Goal: Task Accomplishment & Management: Manage account settings

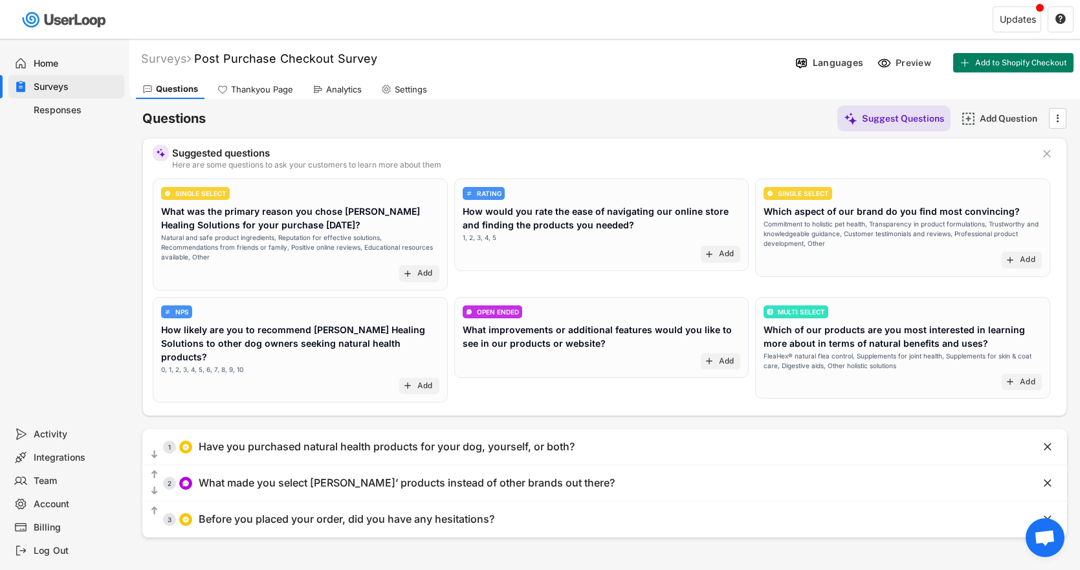
click at [48, 529] on div "Billing" at bounding box center [76, 528] width 85 height 12
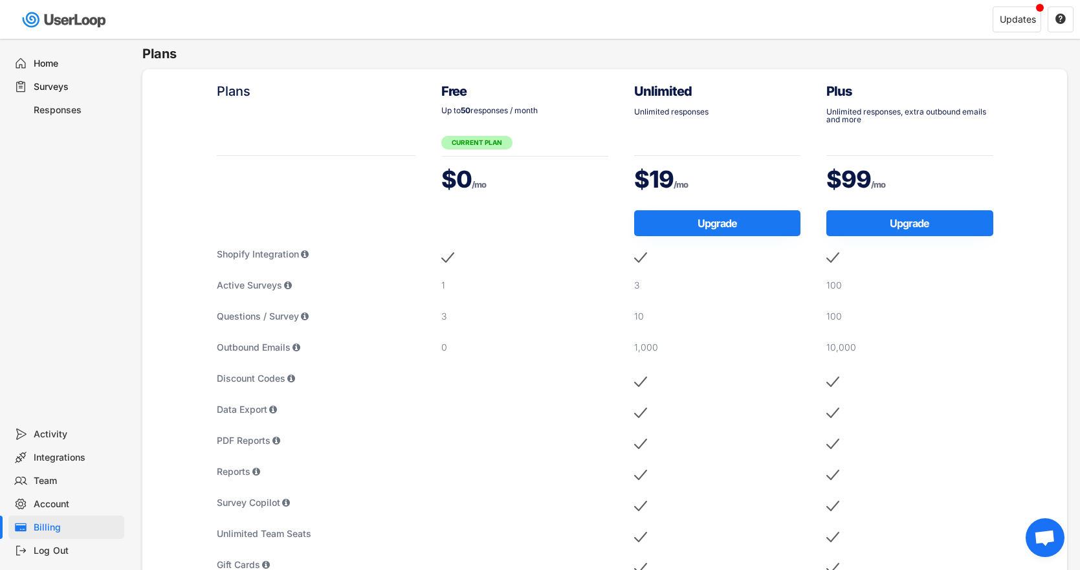
drag, startPoint x: 666, startPoint y: 178, endPoint x: 673, endPoint y: 169, distance: 11.5
click at [639, 175] on div "$19 /mo" at bounding box center [717, 179] width 167 height 32
click at [676, 118] on div "Unlimited responses" at bounding box center [717, 119] width 167 height 23
click at [54, 60] on div "Home" at bounding box center [76, 64] width 85 height 12
